Goal: Transaction & Acquisition: Purchase product/service

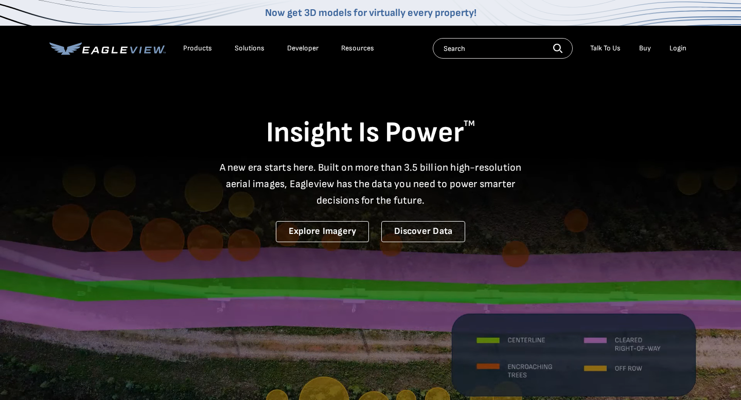
click at [676, 48] on div "Login" at bounding box center [677, 48] width 17 height 9
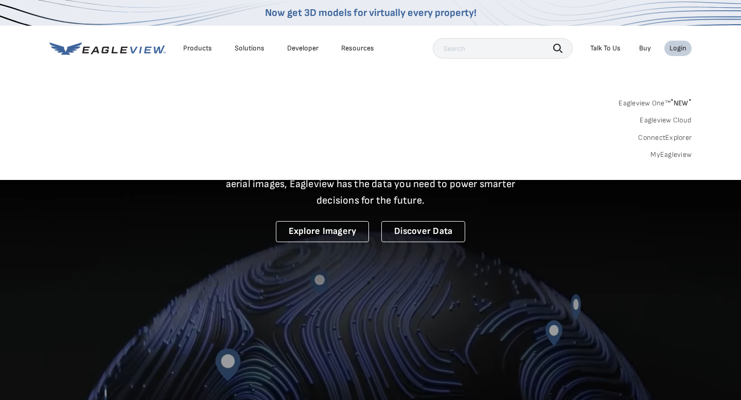
click at [676, 48] on div "Login" at bounding box center [677, 48] width 17 height 9
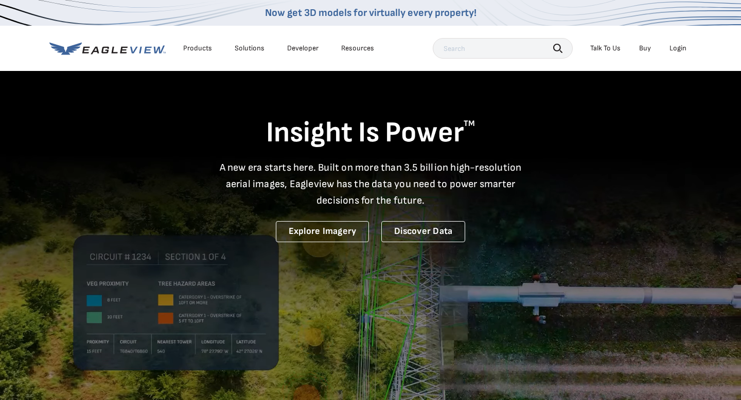
click at [686, 44] on div "Login" at bounding box center [677, 48] width 17 height 9
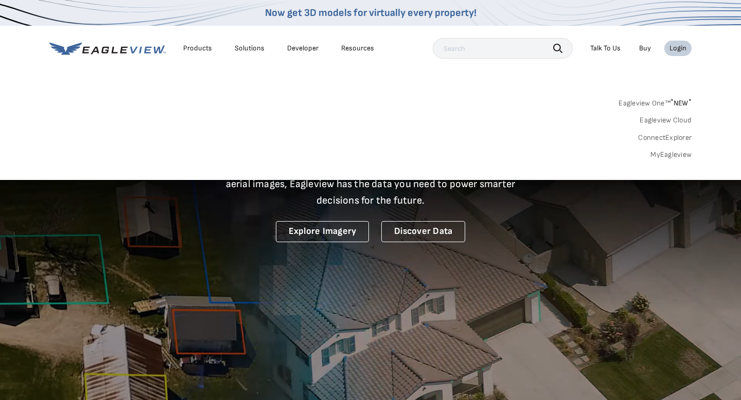
click at [656, 153] on link "MyEagleview" at bounding box center [670, 154] width 41 height 9
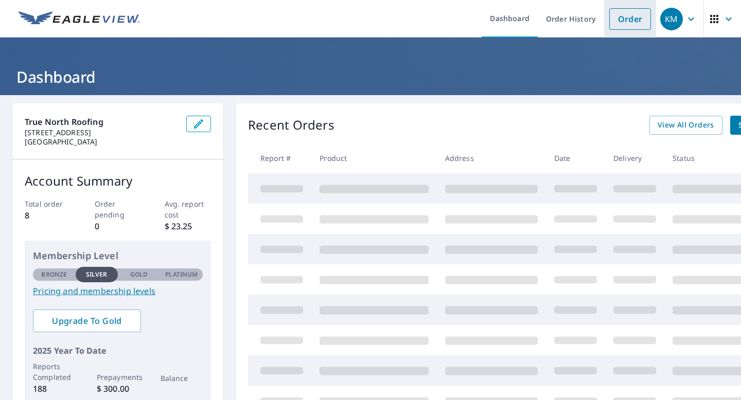
click at [624, 15] on link "Order" at bounding box center [630, 19] width 42 height 22
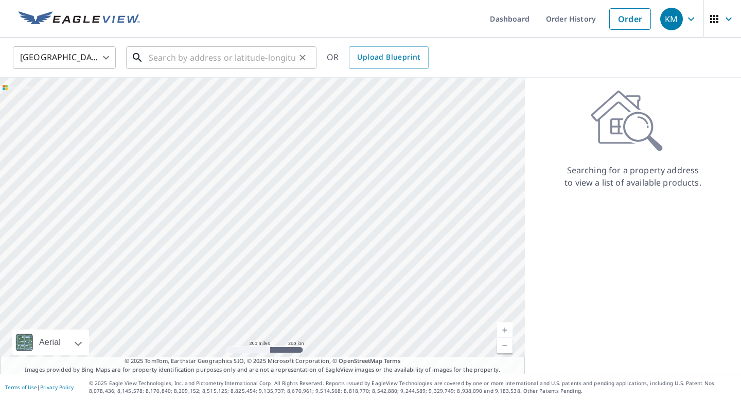
click at [267, 65] on input "text" at bounding box center [222, 57] width 147 height 29
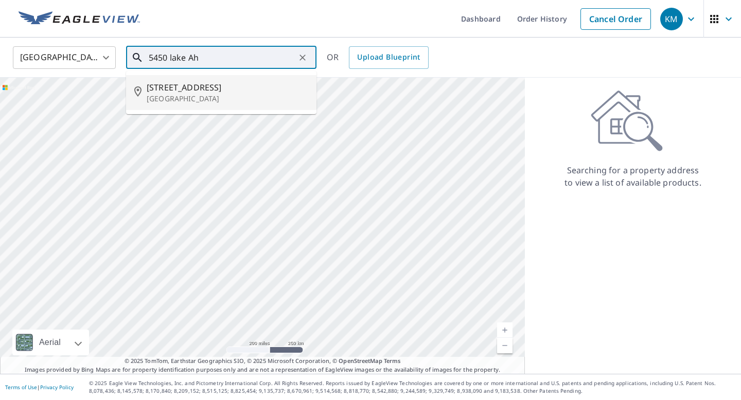
click at [256, 91] on span "[STREET_ADDRESS]" at bounding box center [228, 87] width 162 height 12
type input "[STREET_ADDRESS]"
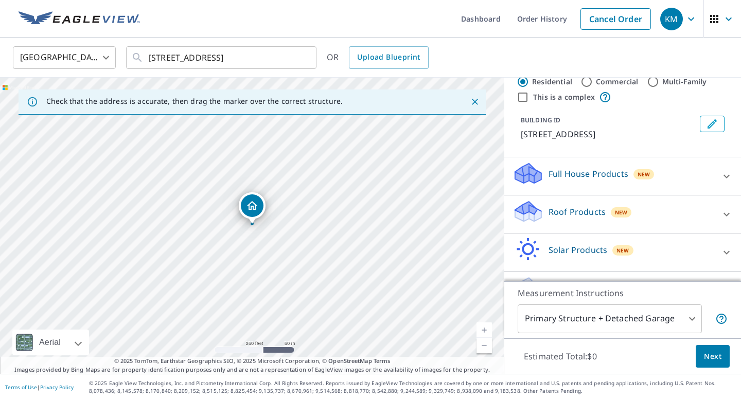
scroll to position [35, 0]
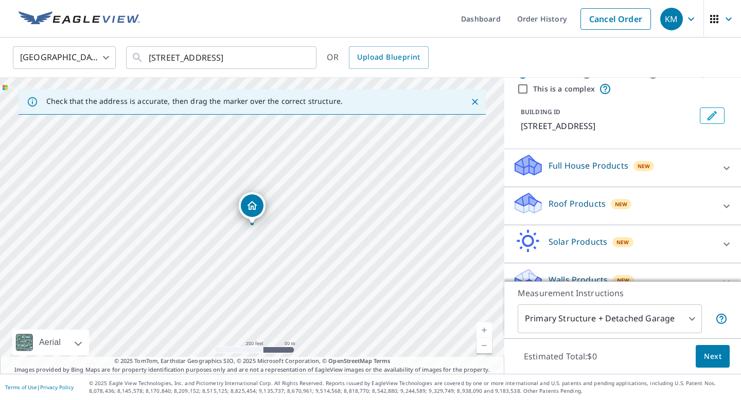
click at [669, 207] on div "Roof Products New" at bounding box center [613, 205] width 202 height 29
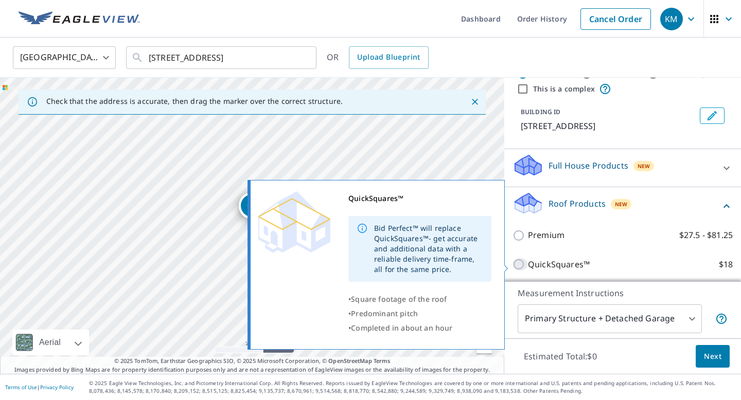
click at [520, 266] on input "QuickSquares™ $18" at bounding box center [519, 264] width 15 height 12
checkbox input "true"
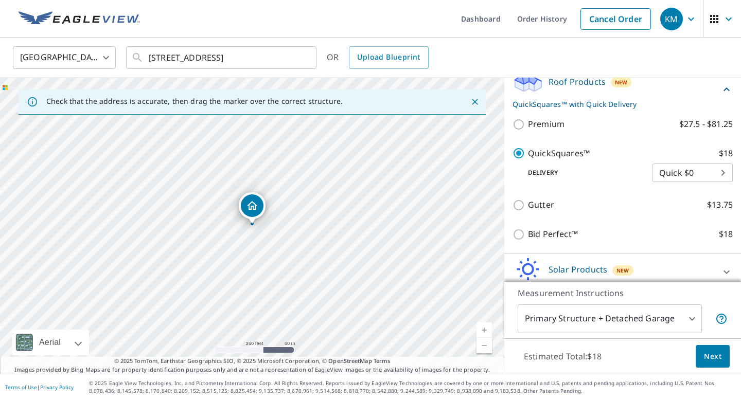
scroll to position [159, 0]
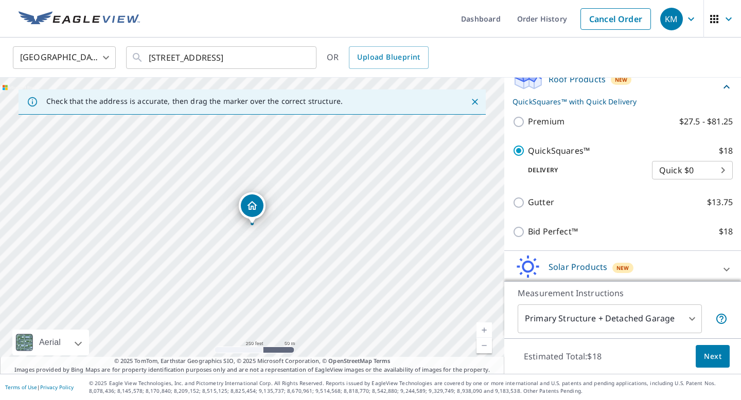
click at [713, 356] on span "Next" at bounding box center [712, 356] width 17 height 13
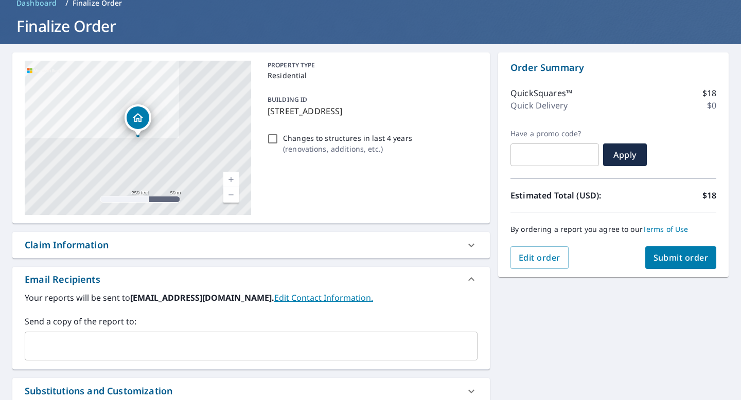
scroll to position [50, 0]
click at [665, 254] on span "Submit order" at bounding box center [680, 258] width 55 height 11
checkbox input "true"
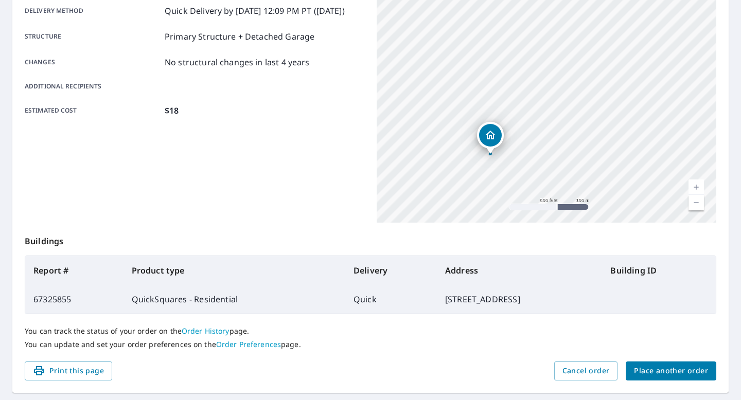
scroll to position [186, 0]
